Goal: Information Seeking & Learning: Learn about a topic

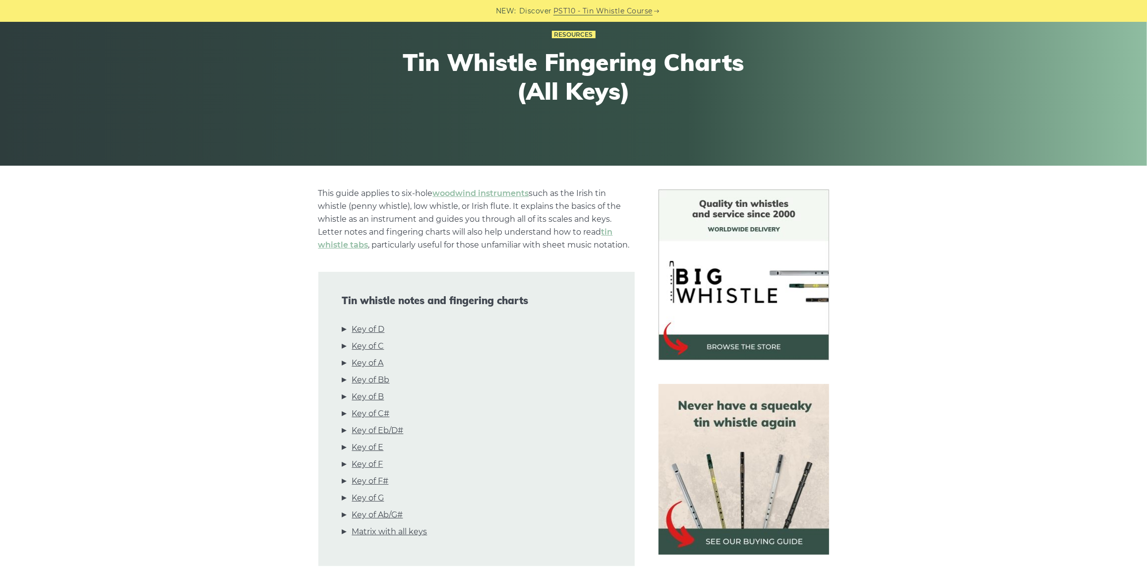
scroll to position [105, 0]
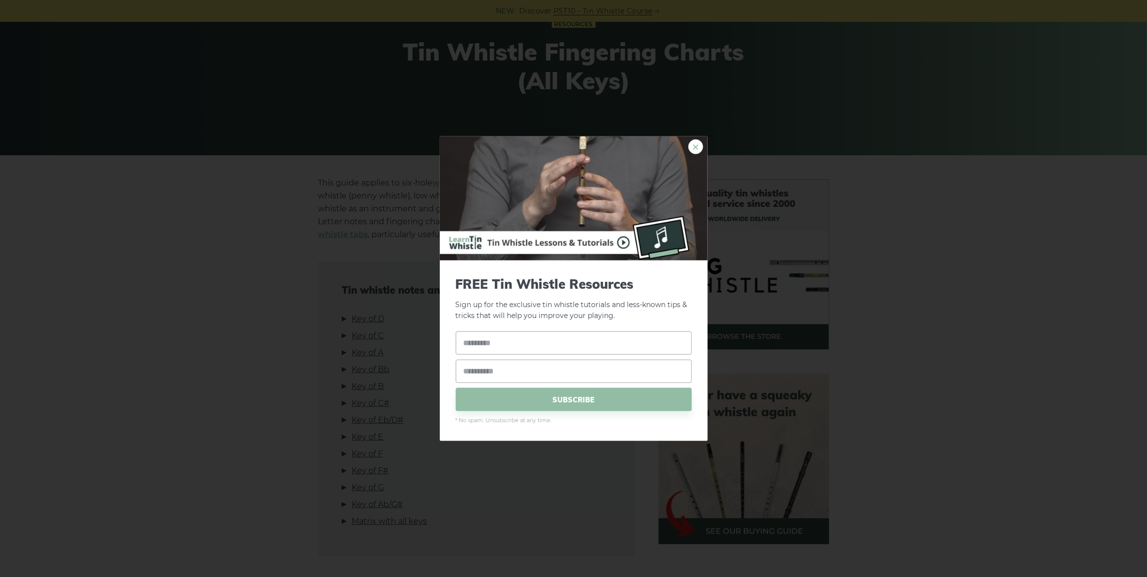
click at [692, 146] on link "×" at bounding box center [696, 146] width 15 height 15
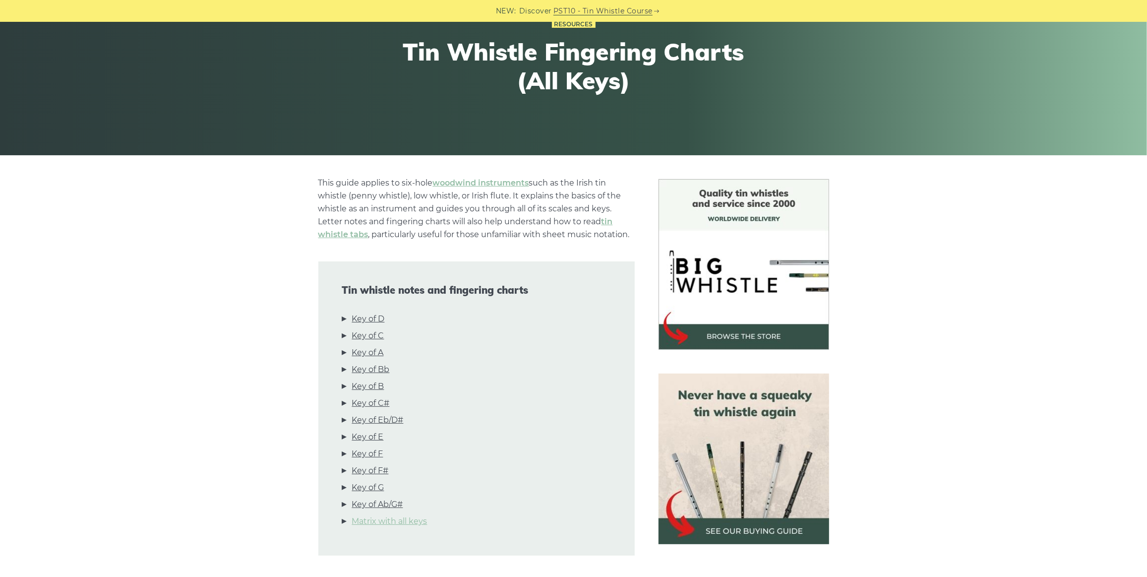
click at [385, 522] on link "Matrix with all keys" at bounding box center [389, 521] width 75 height 13
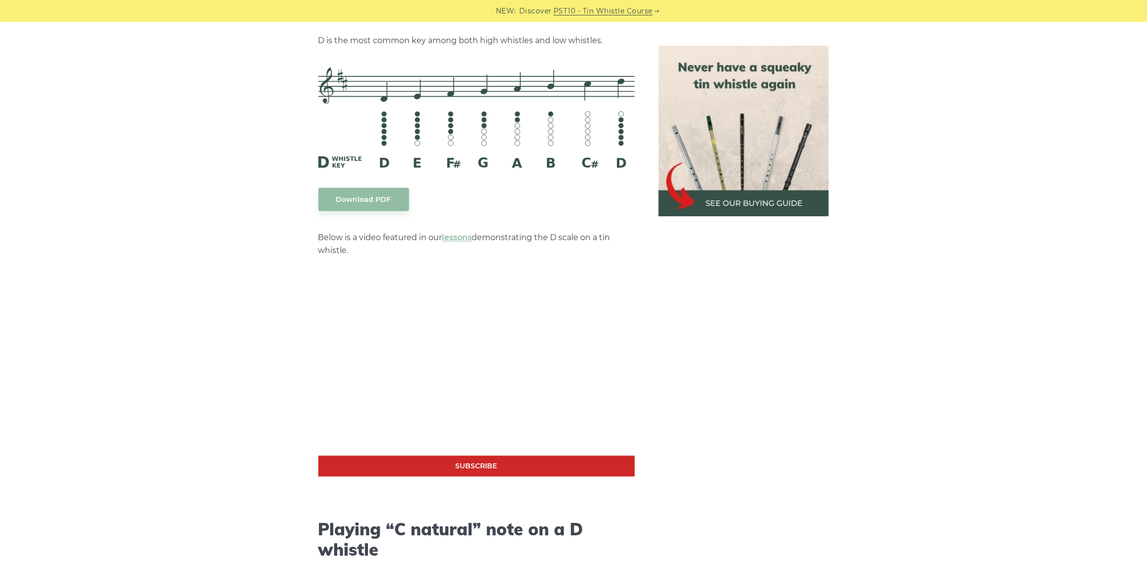
scroll to position [1509, 0]
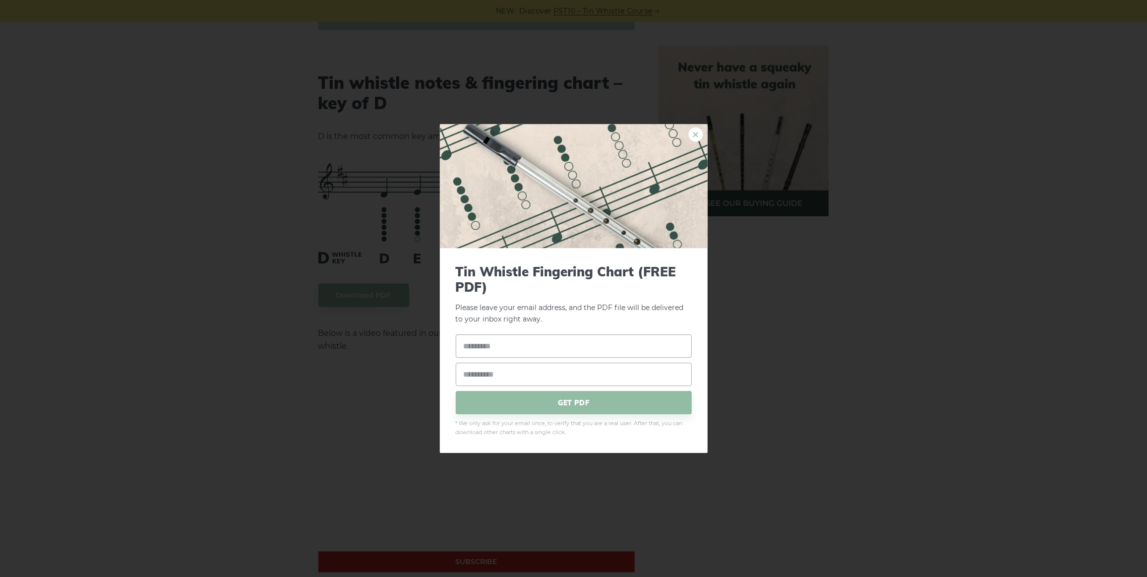
click at [692, 134] on link "×" at bounding box center [696, 134] width 15 height 15
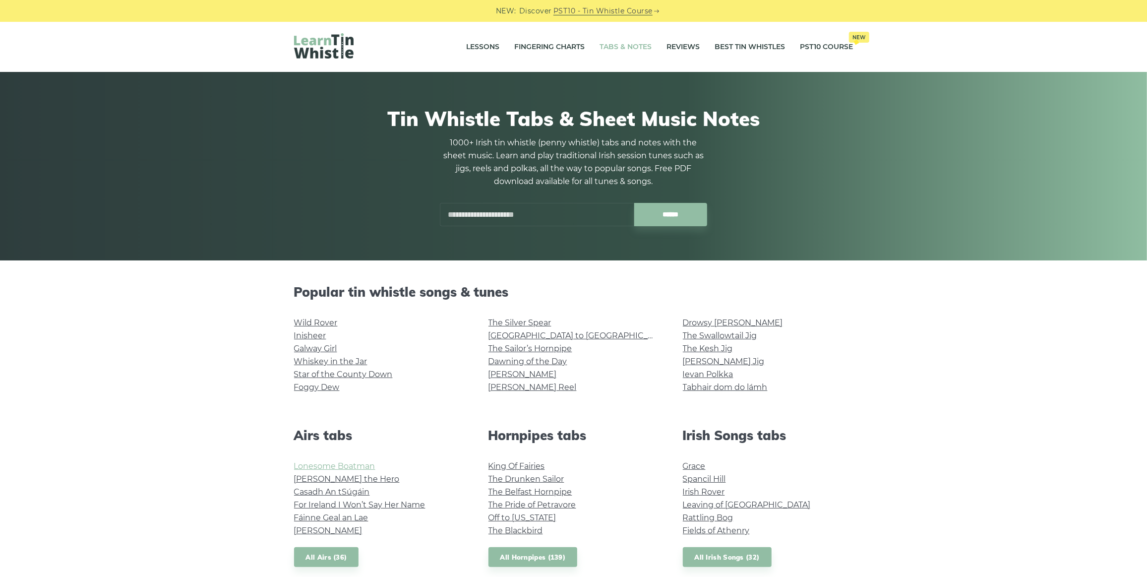
click at [317, 467] on link "Lonesome Boatman" at bounding box center [334, 465] width 81 height 9
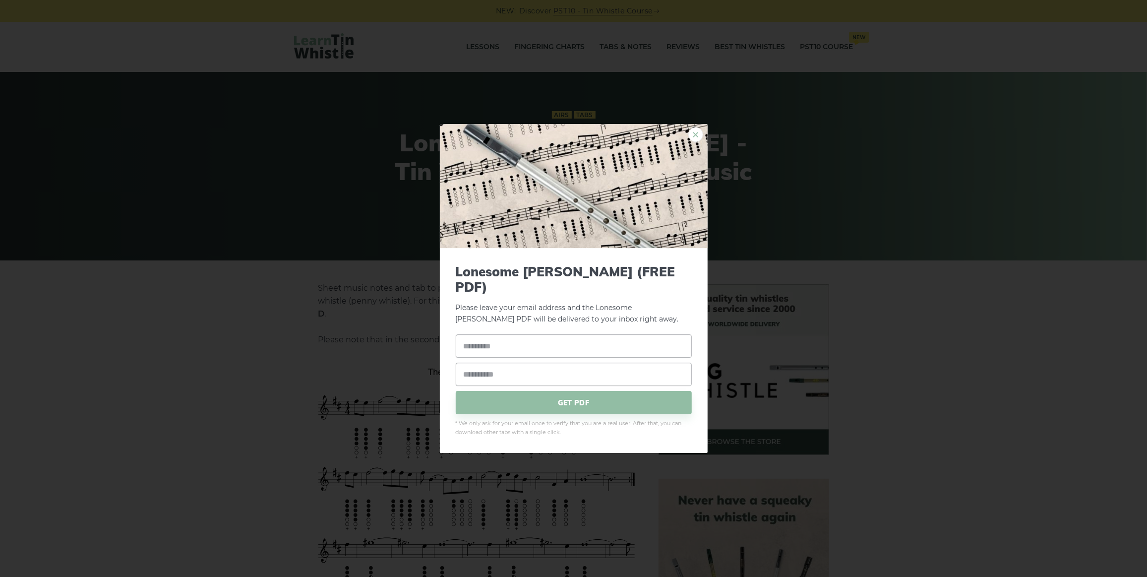
click at [697, 140] on link "×" at bounding box center [696, 134] width 15 height 15
